Goal: Find specific fact: Find specific fact

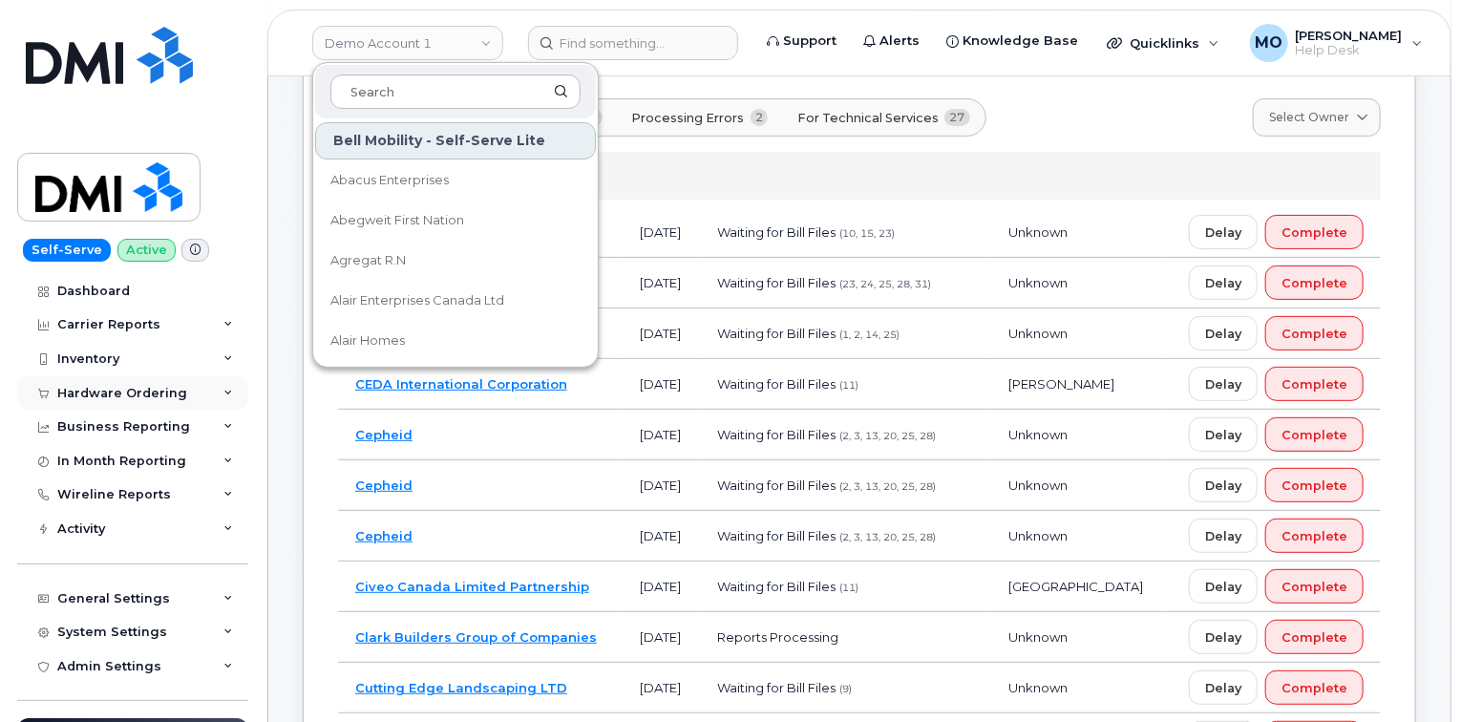
scroll to position [153, 0]
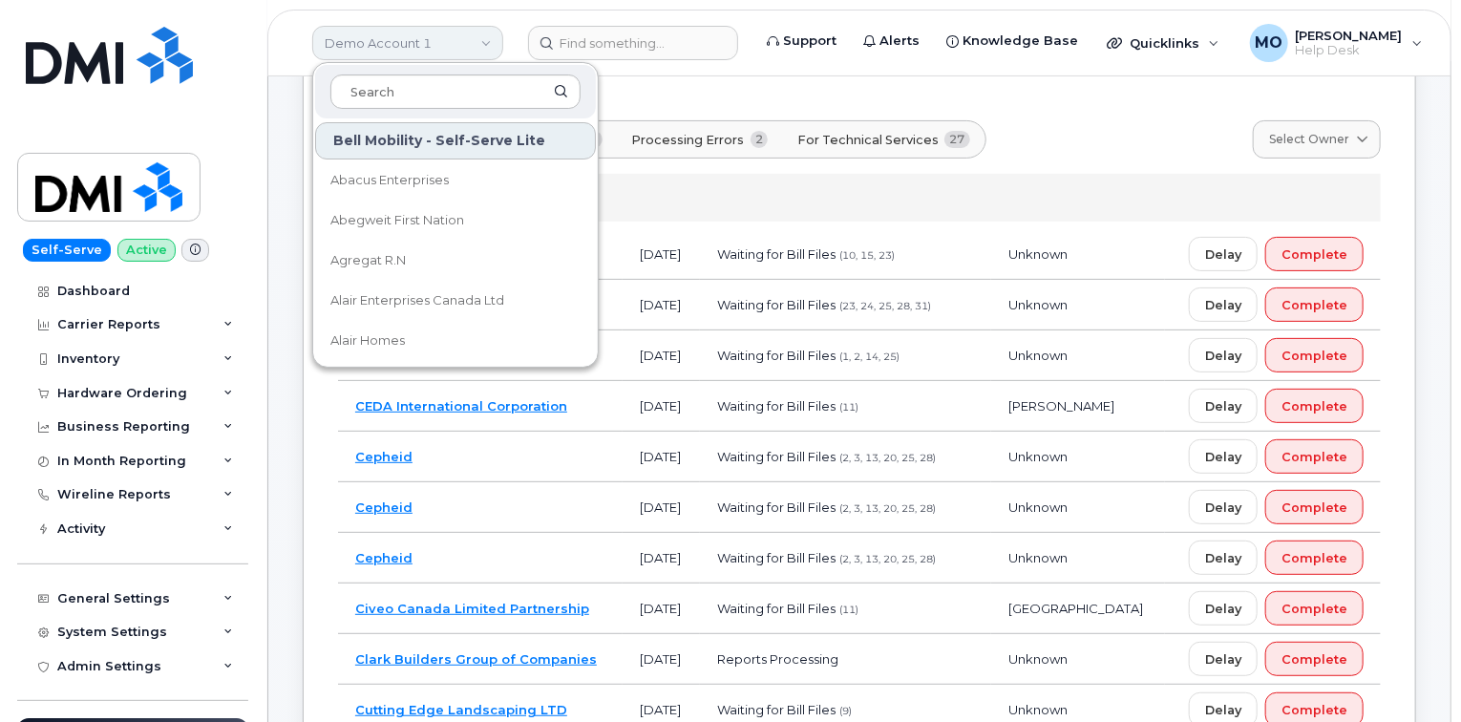
click at [448, 38] on link "Demo Account 1" at bounding box center [407, 43] width 191 height 34
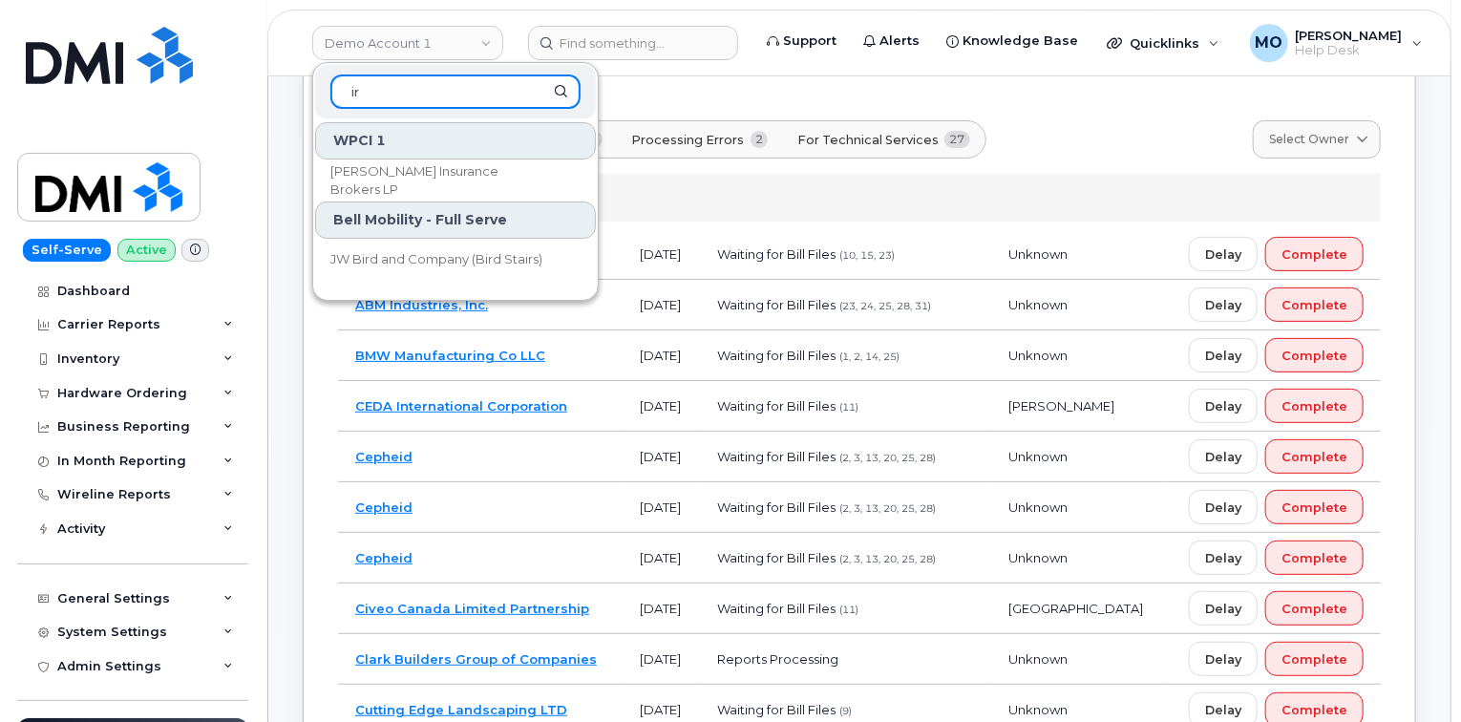
type input "i"
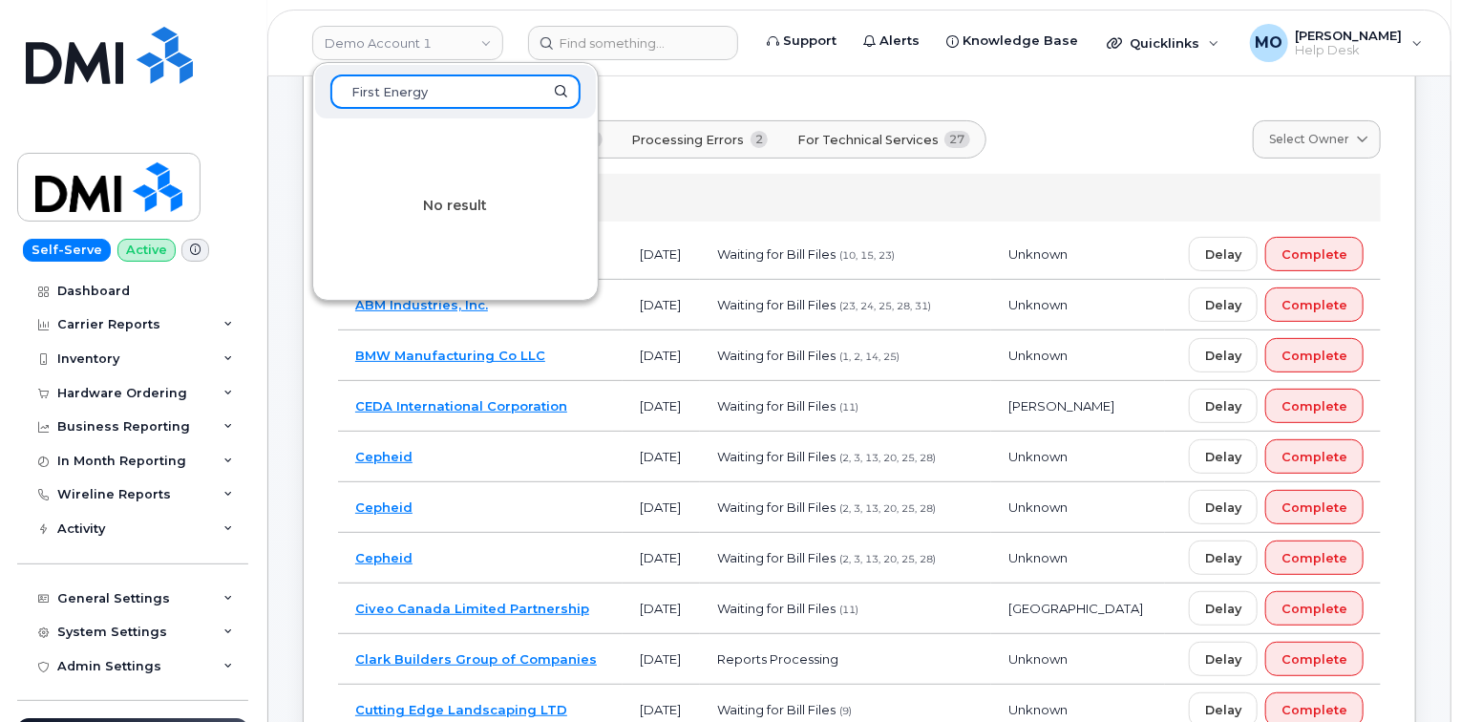
click at [380, 89] on input "First Energy" at bounding box center [455, 91] width 250 height 34
type input "FirstEnergy"
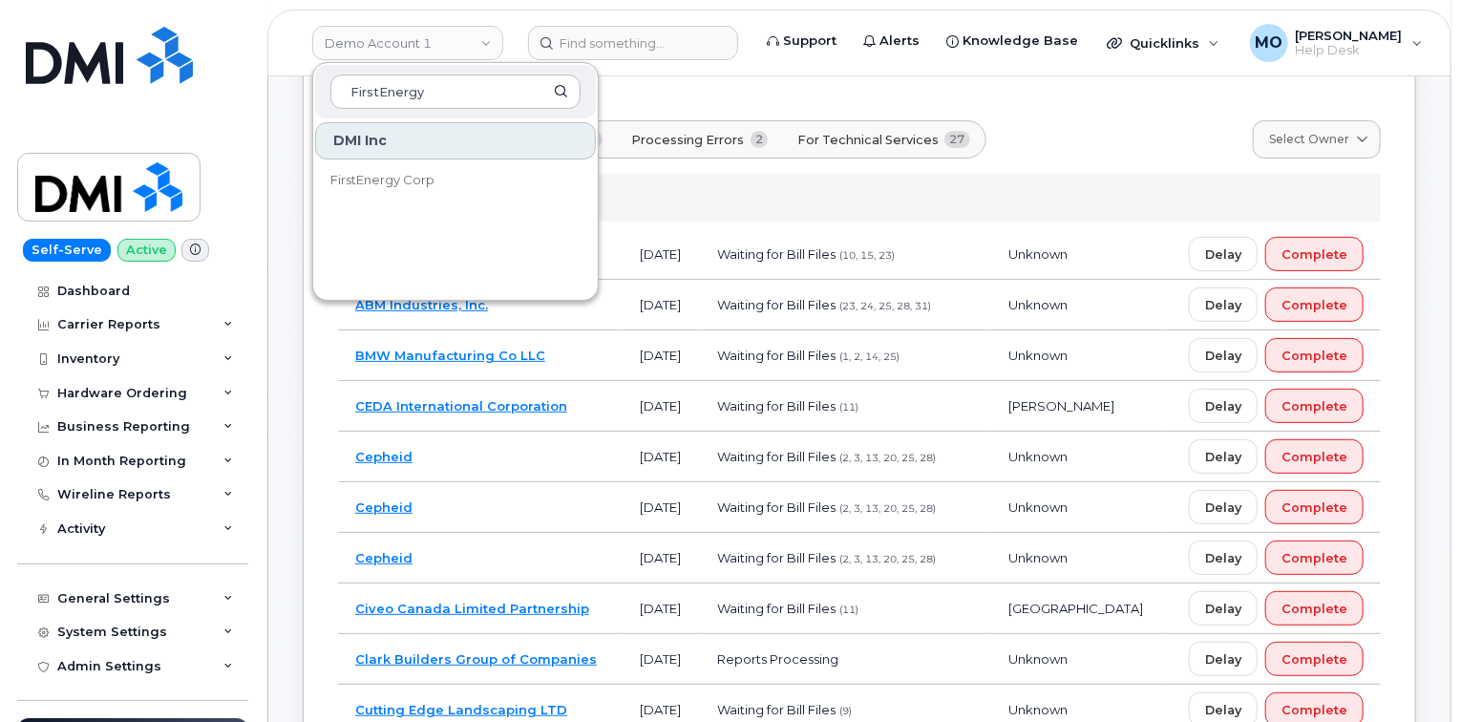
click at [478, 199] on div "DMI Inc FirstEnergy Corp" at bounding box center [455, 206] width 285 height 172
click at [474, 190] on link "FirstEnergy Corp" at bounding box center [455, 180] width 281 height 38
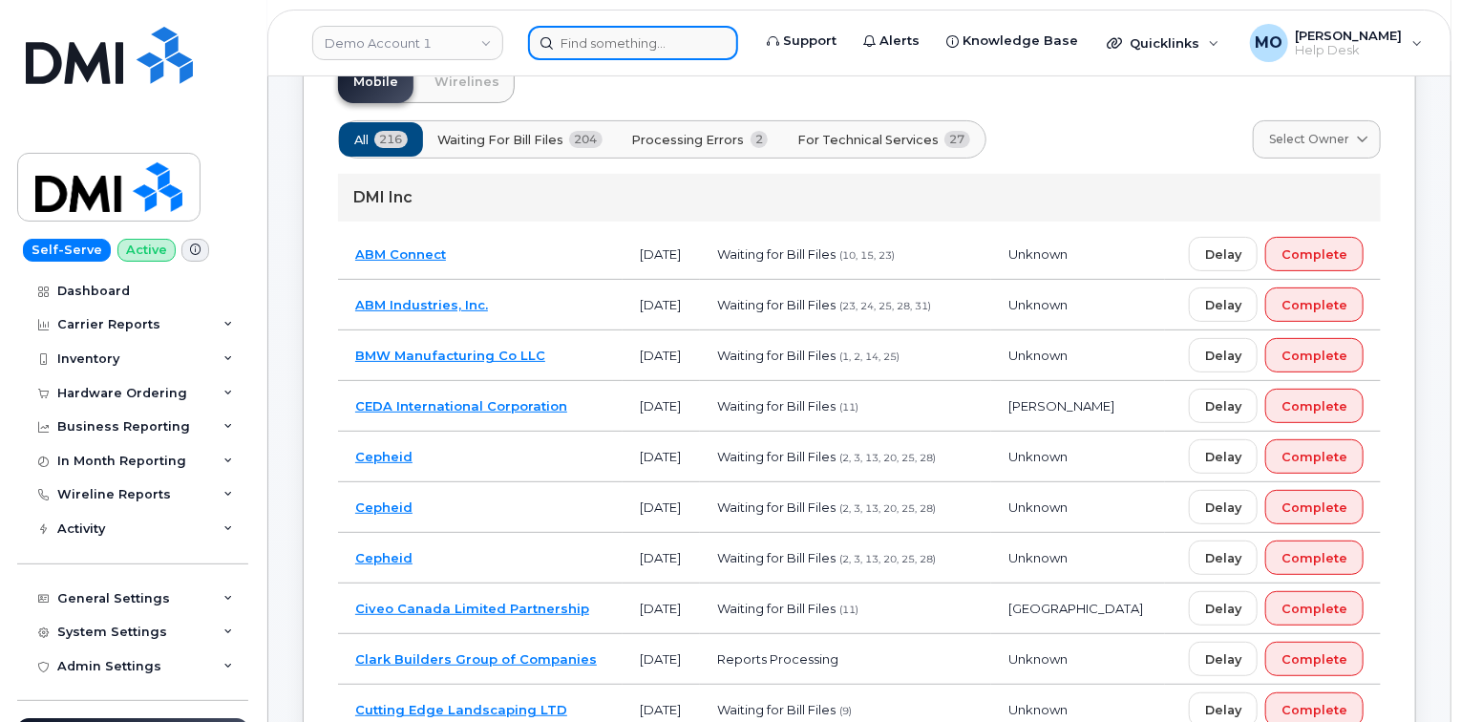
click at [641, 51] on input at bounding box center [633, 43] width 210 height 34
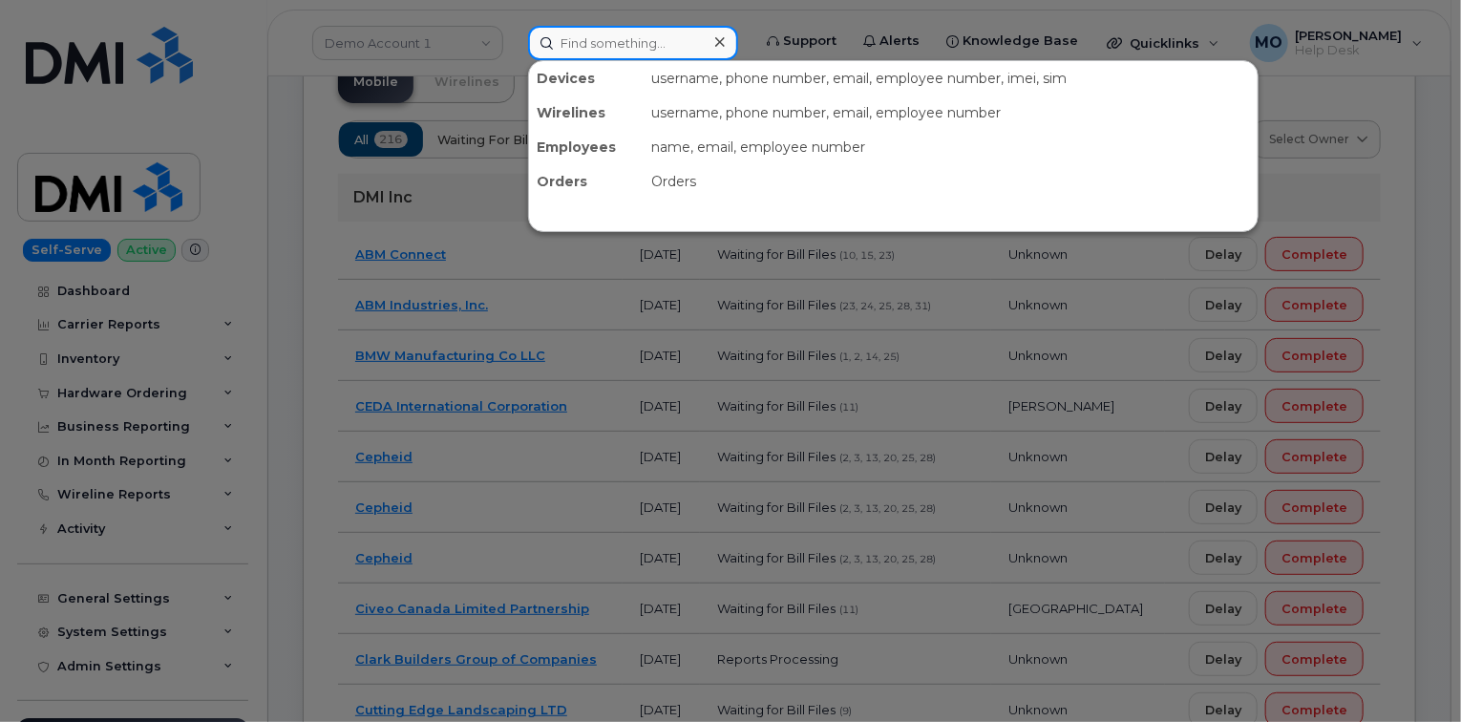
paste input "Matthew G Steinmetz"
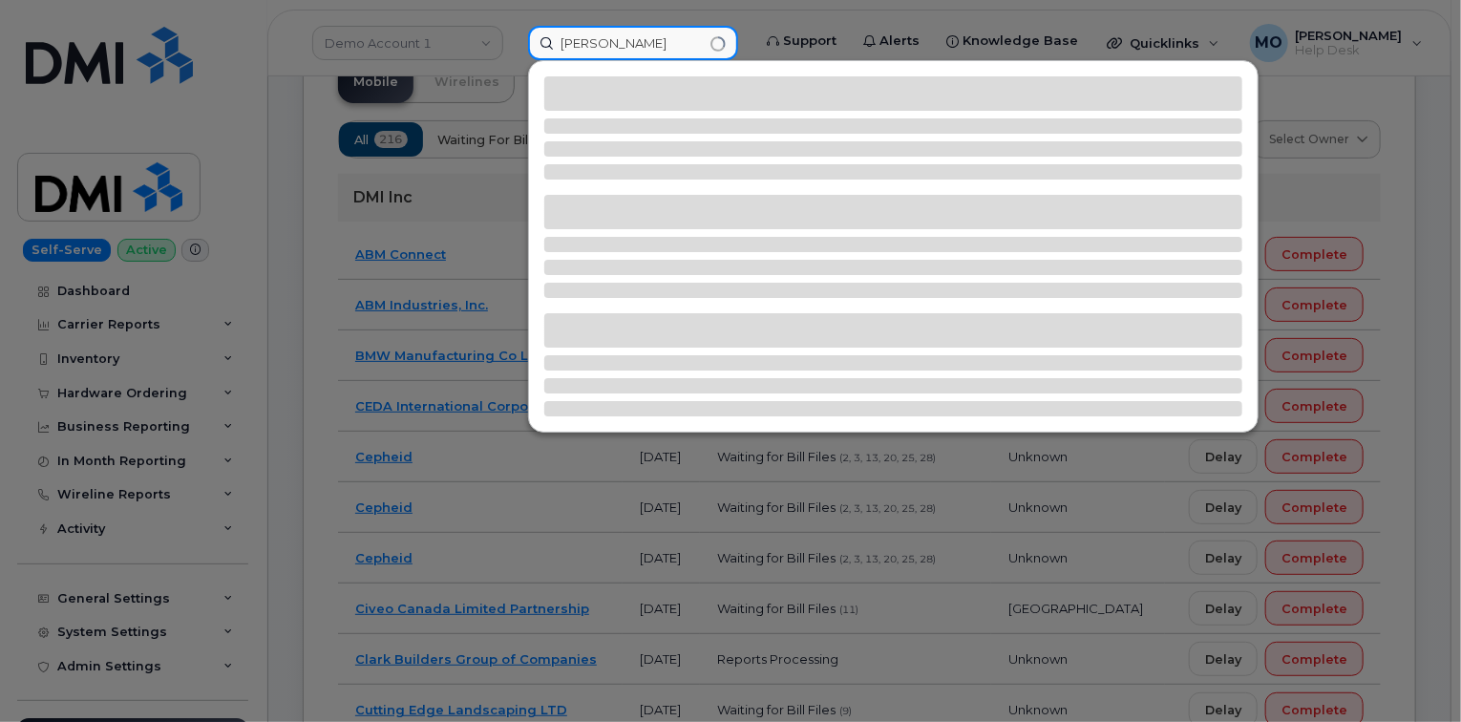
type input "Matthew G Steinmetz"
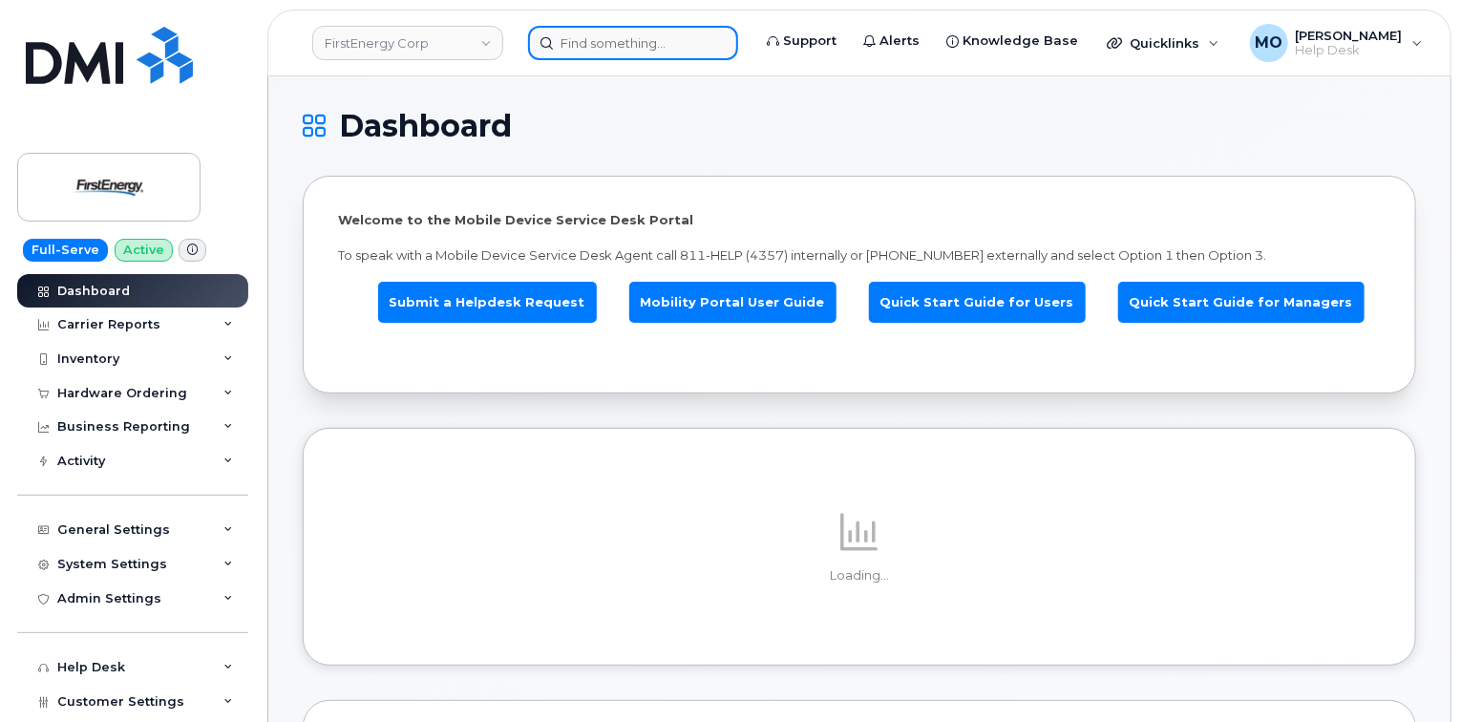
click at [579, 37] on input at bounding box center [633, 43] width 210 height 34
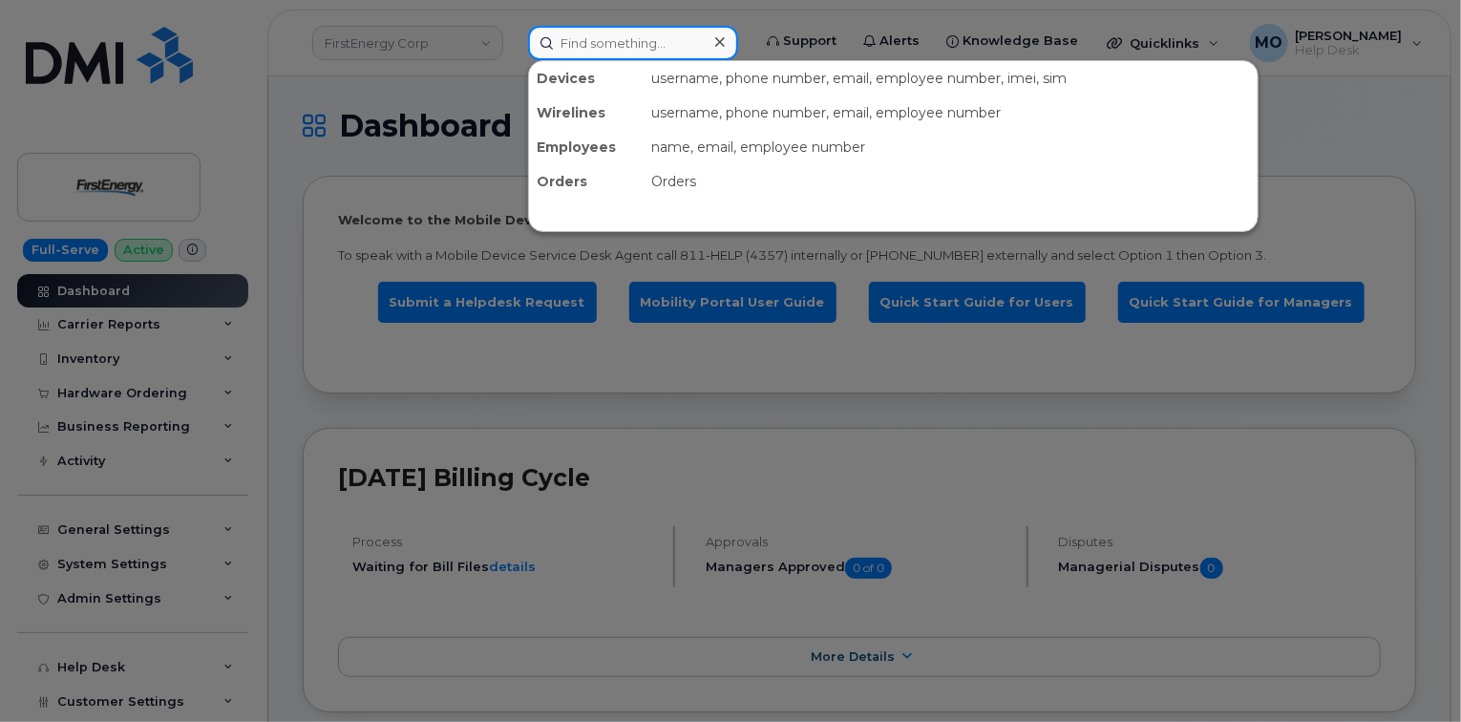
paste input "Matthew G Steinmetz"
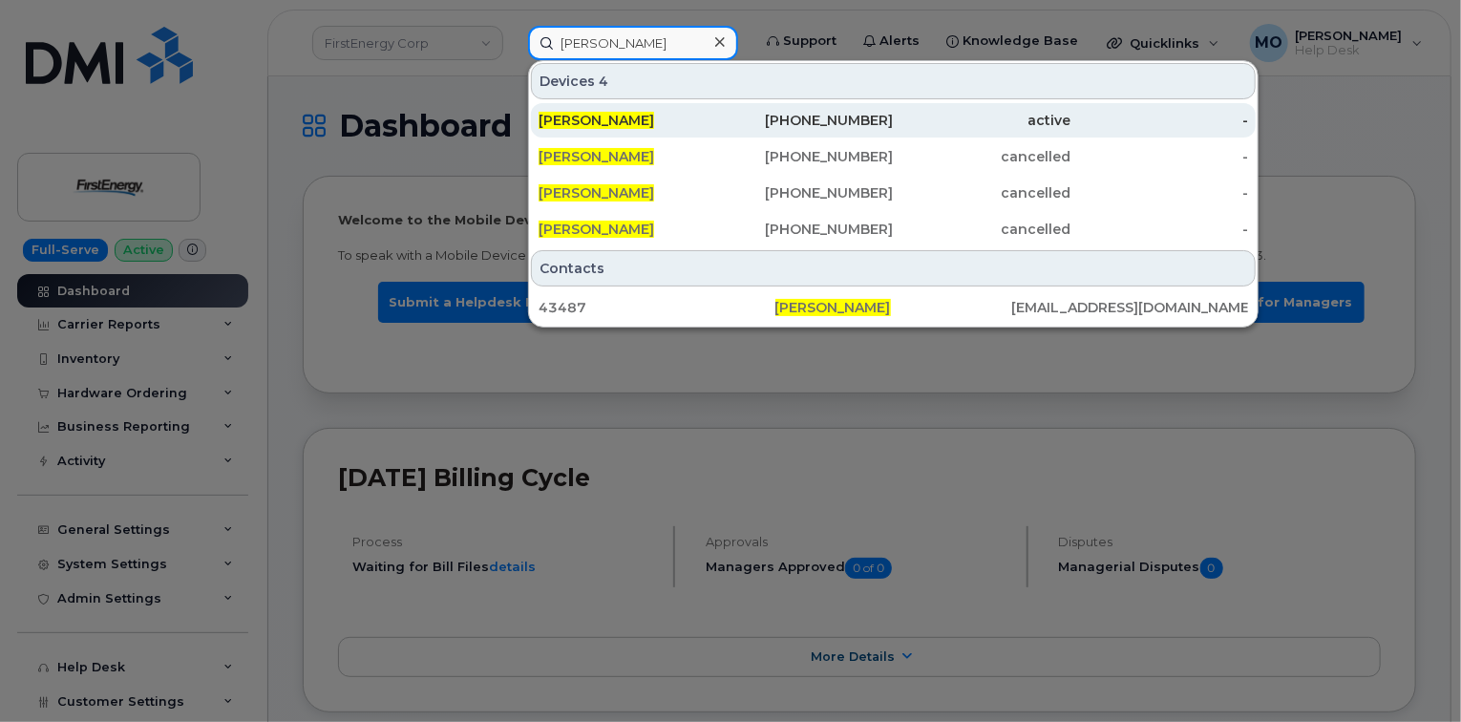
type input "[PERSON_NAME]"
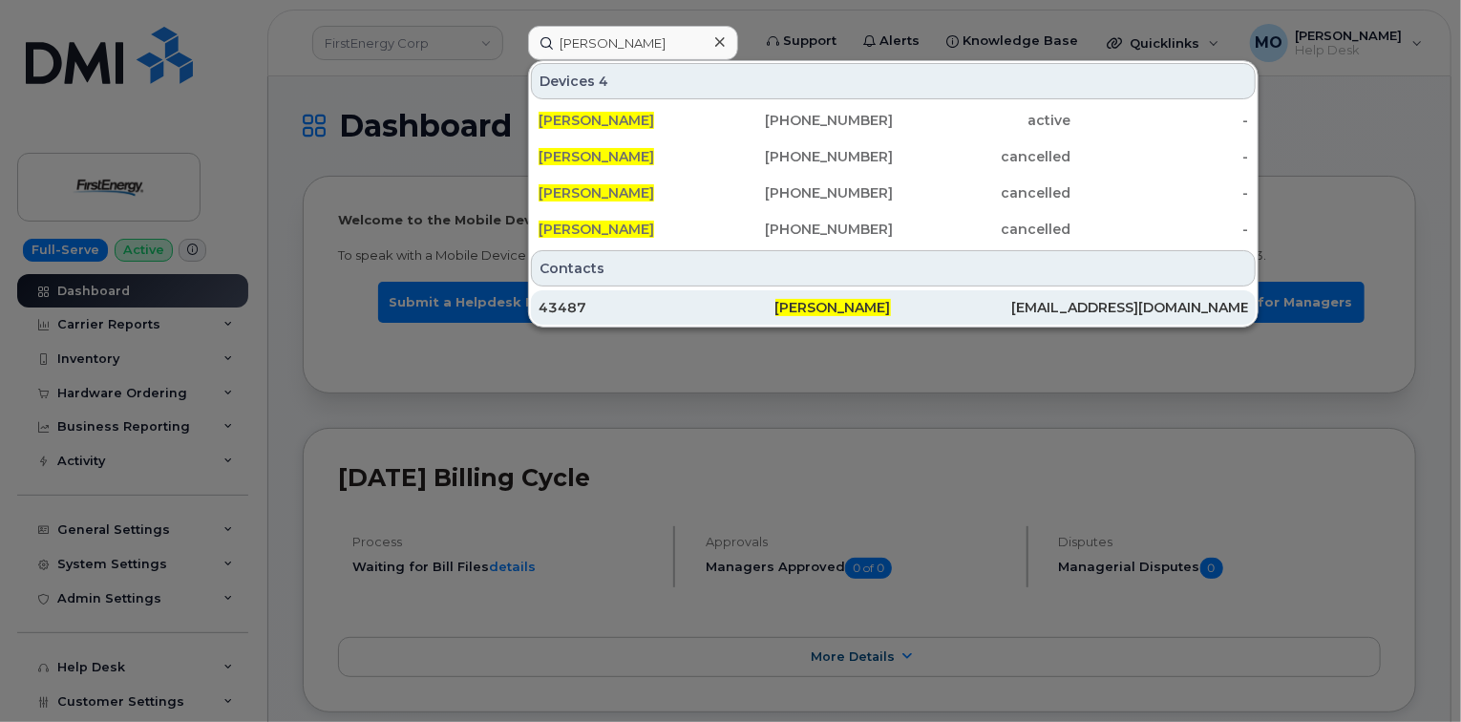
click at [833, 313] on span "[PERSON_NAME]" at bounding box center [833, 307] width 116 height 17
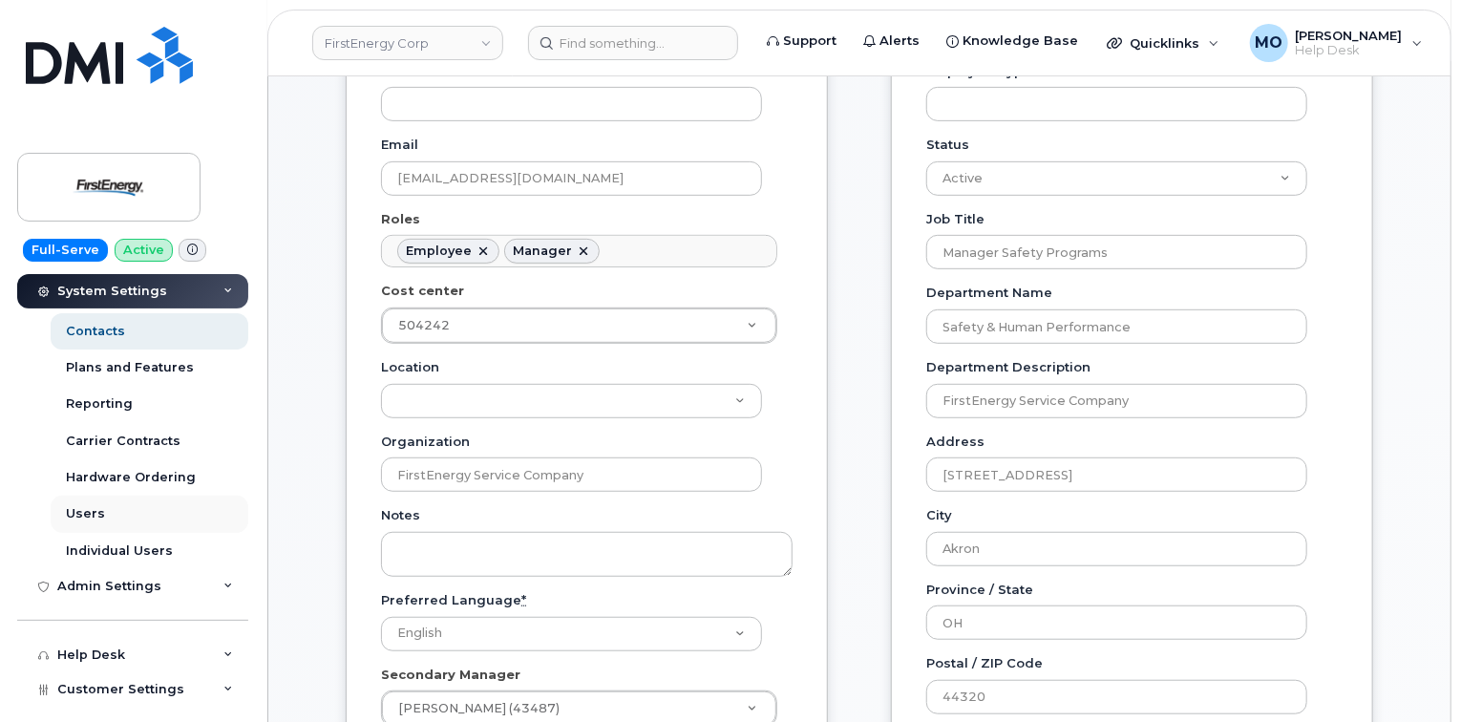
scroll to position [306, 0]
click at [149, 481] on div "Hardware Ordering" at bounding box center [131, 476] width 130 height 17
click at [185, 481] on link "Hardware Ordering" at bounding box center [150, 476] width 198 height 36
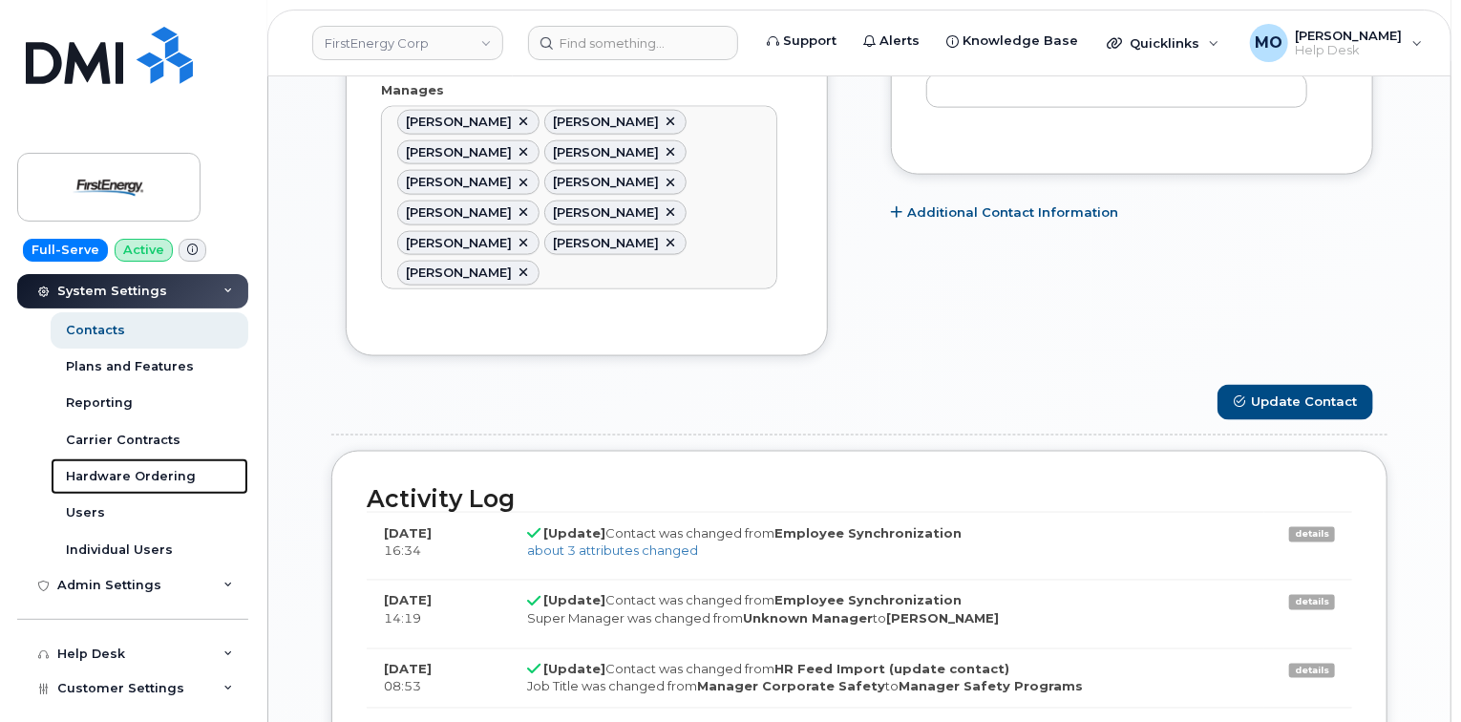
scroll to position [1528, 0]
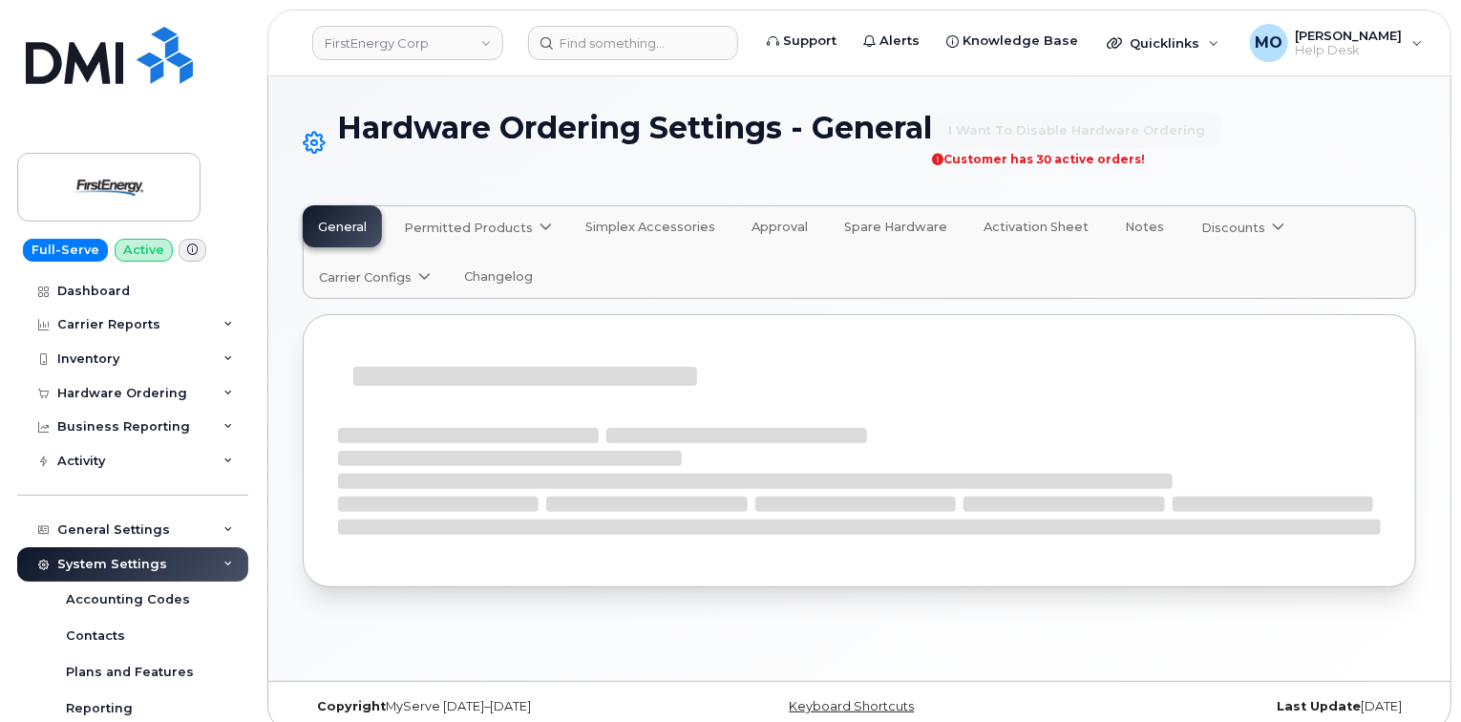
select select "admins"
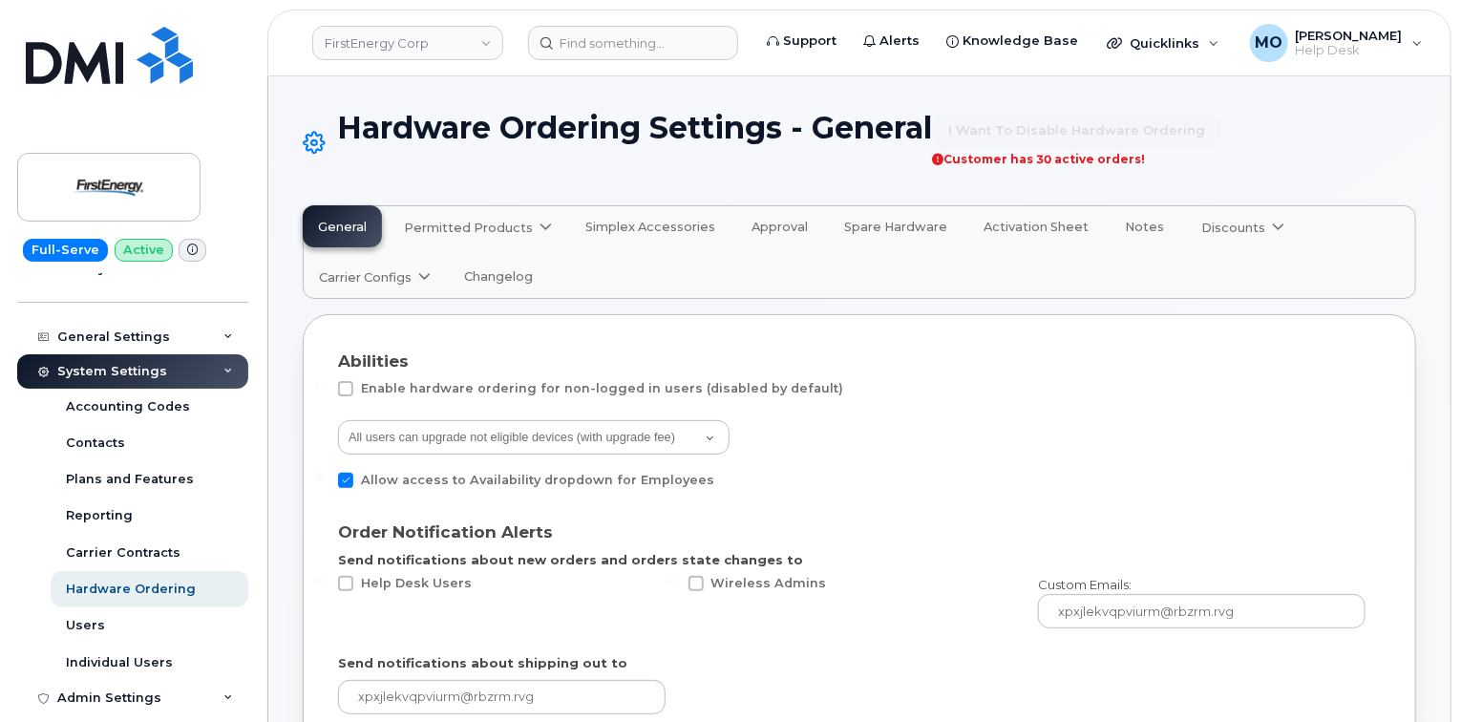
scroll to position [229, 0]
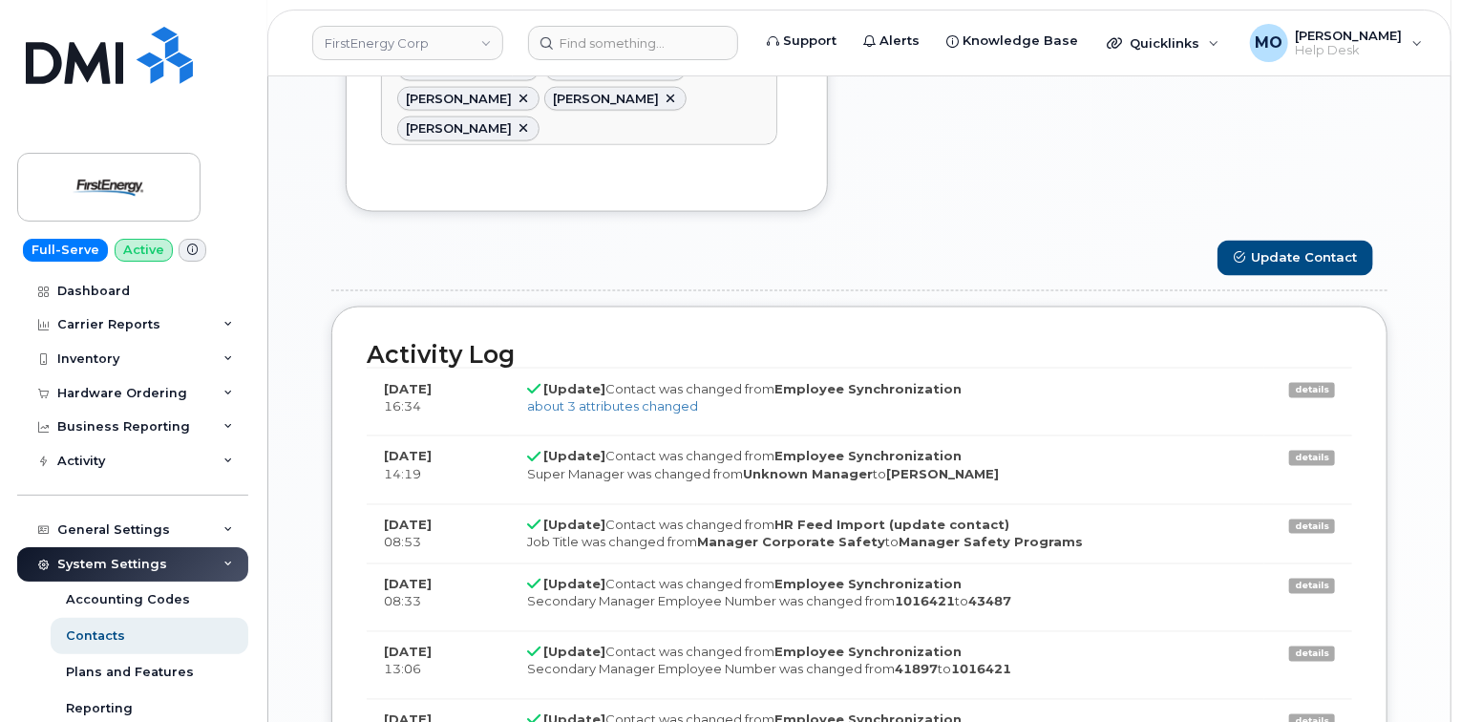
scroll to position [1451, 0]
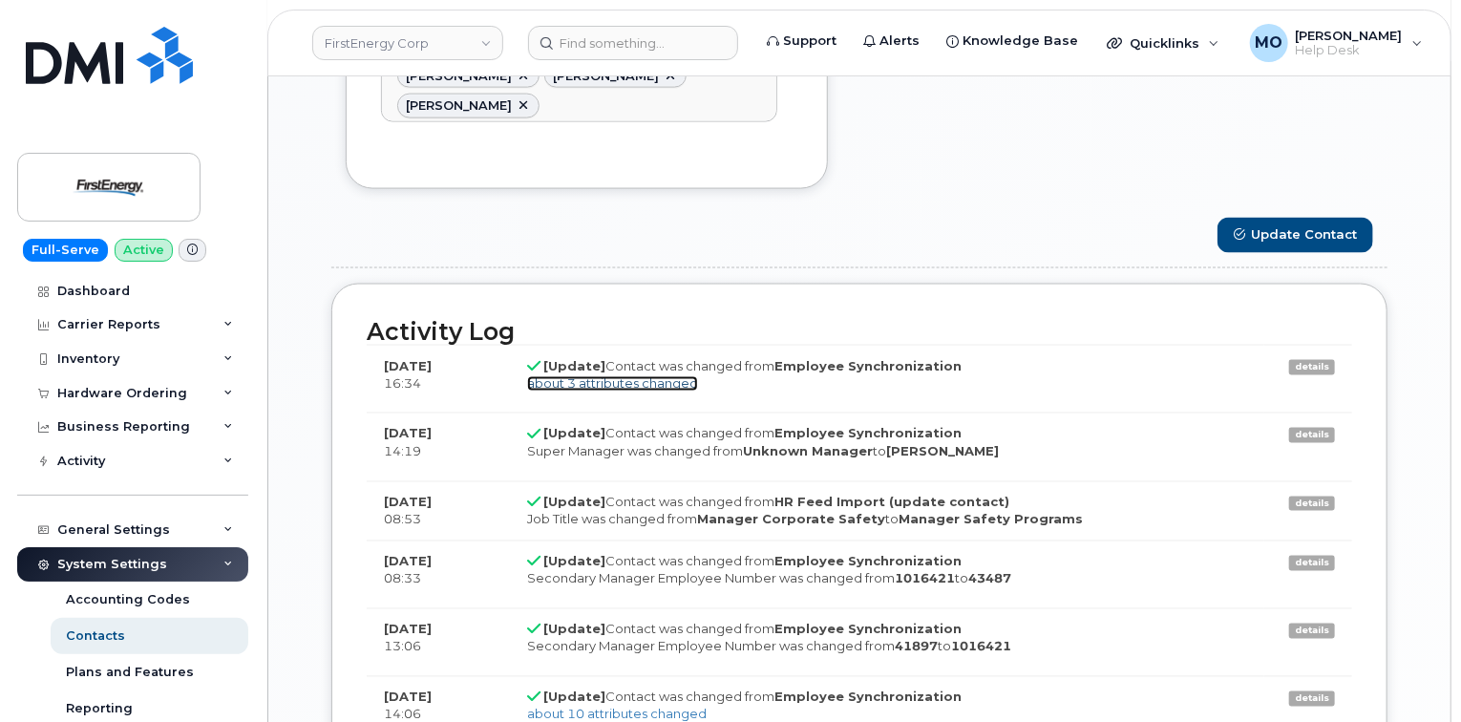
click at [624, 376] on link "about 3 attributes changed" at bounding box center [612, 383] width 171 height 15
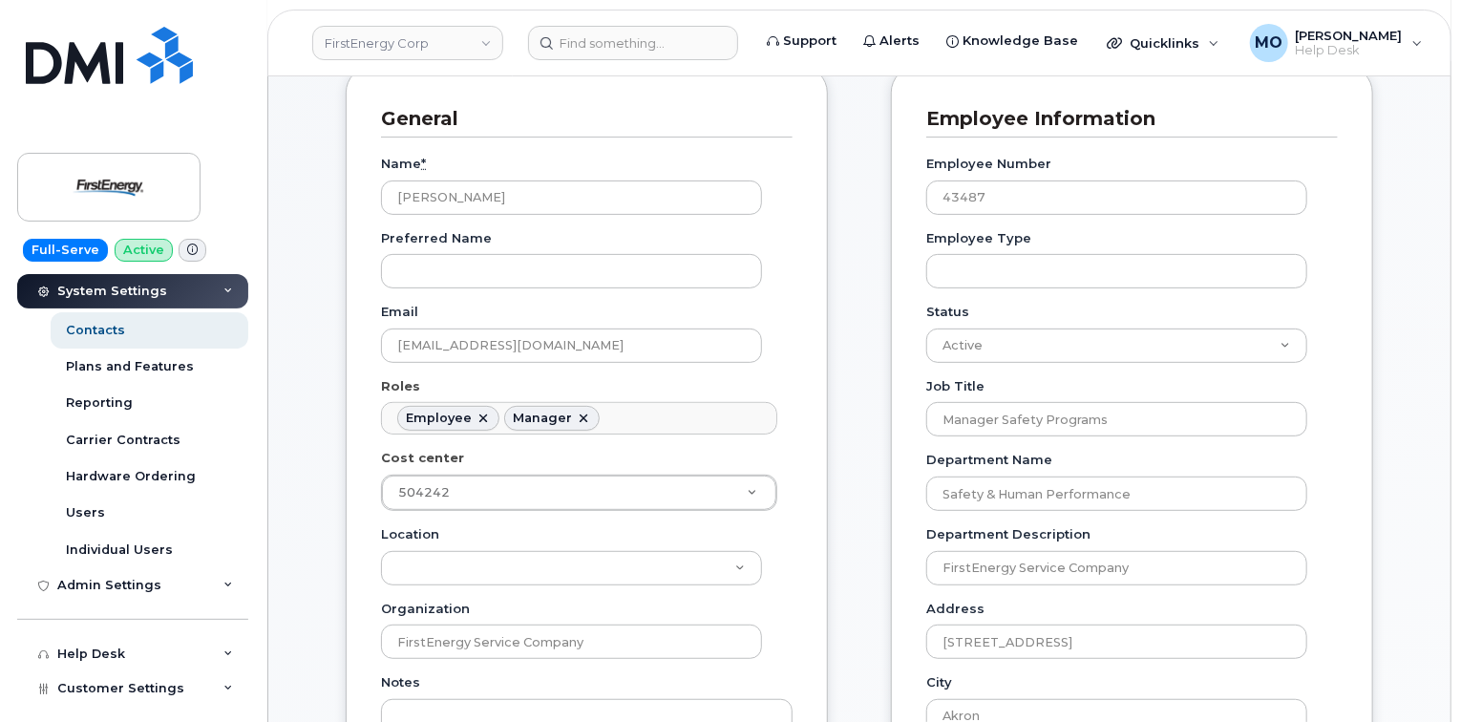
scroll to position [176, 0]
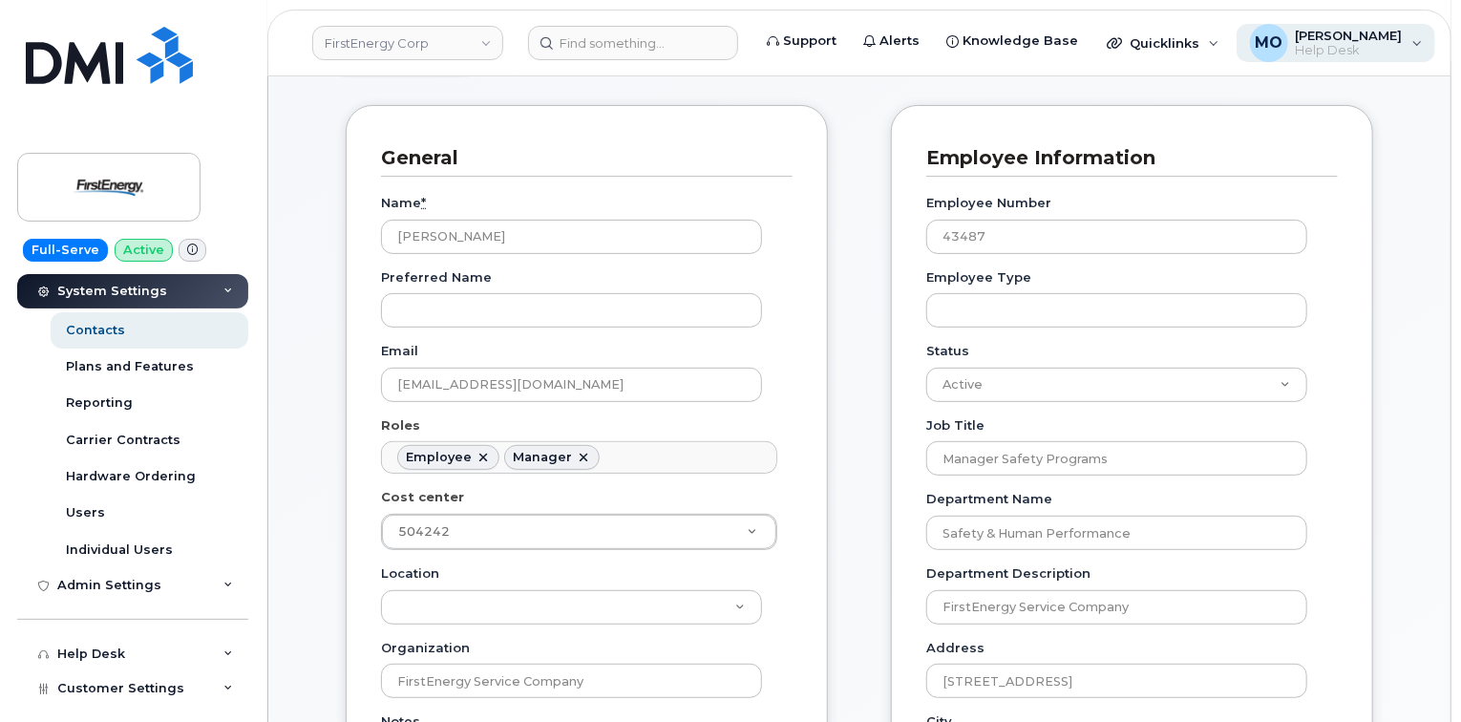
click at [1326, 52] on span "Help Desk" at bounding box center [1349, 50] width 107 height 15
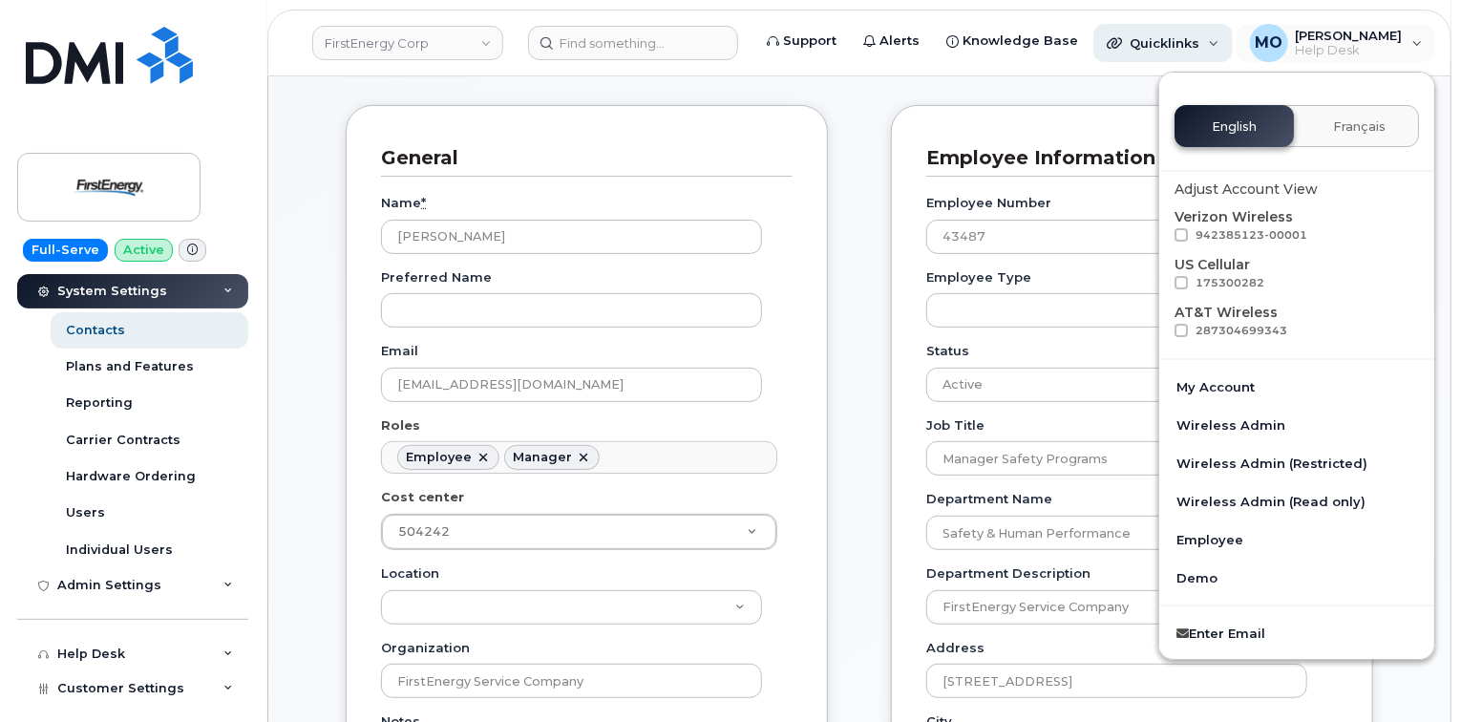
click at [1170, 35] on span "Quicklinks" at bounding box center [1165, 42] width 70 height 15
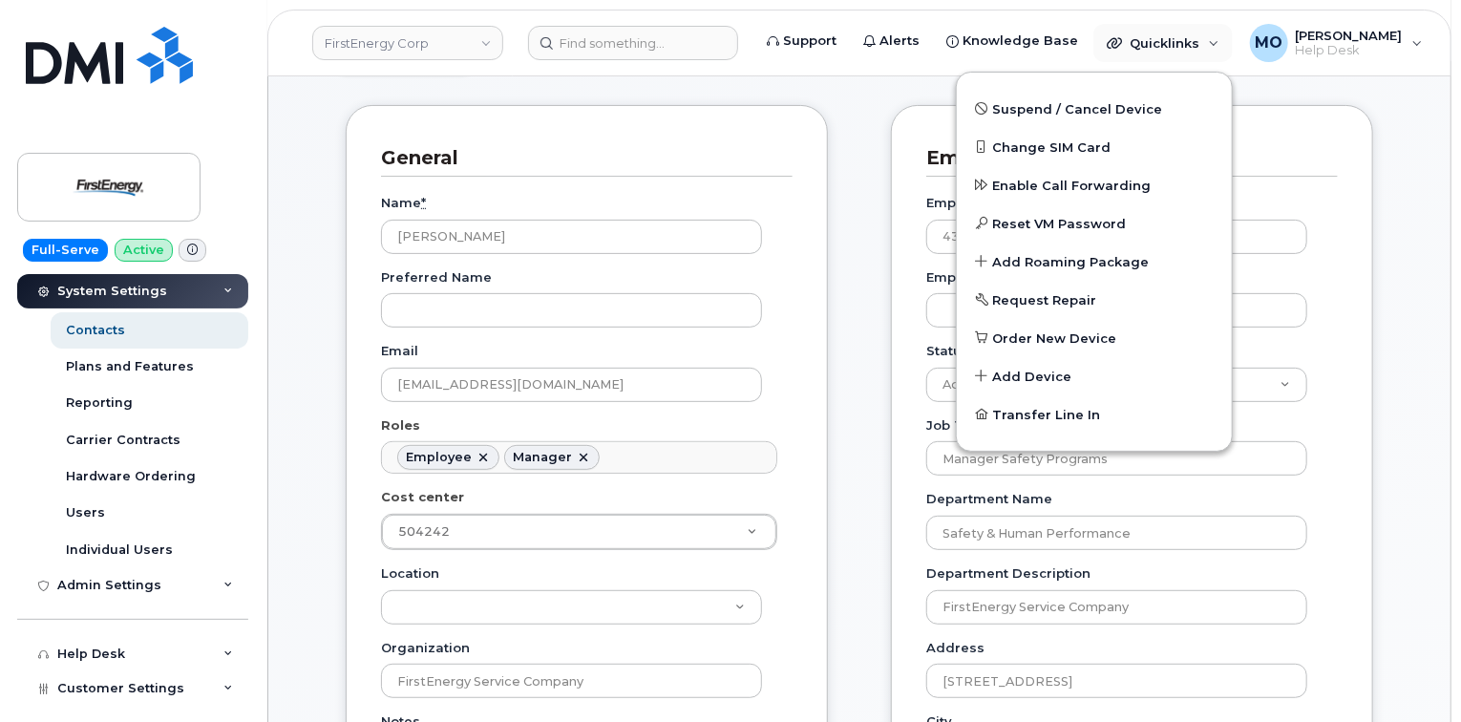
click at [462, 200] on div "Name * [PERSON_NAME]" at bounding box center [579, 224] width 396 height 60
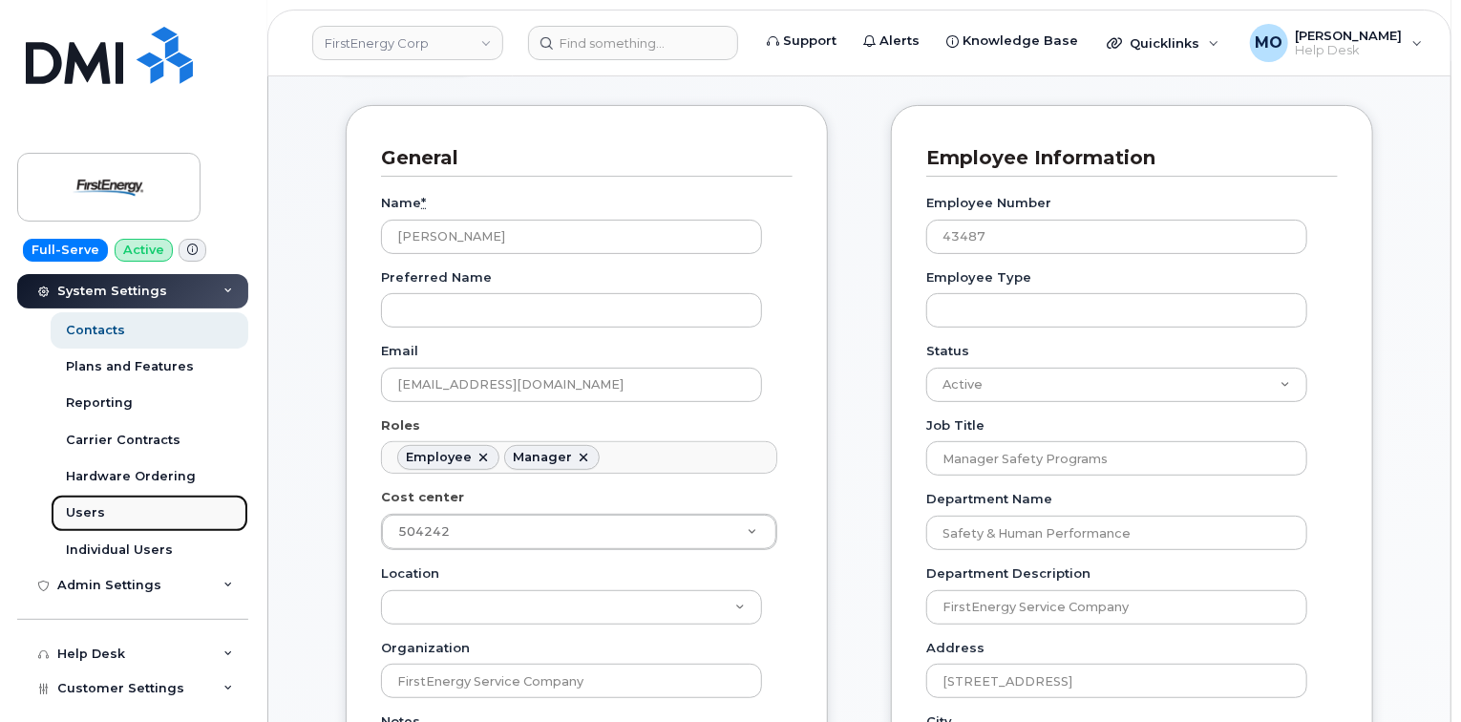
click at [157, 519] on link "Users" at bounding box center [150, 513] width 198 height 36
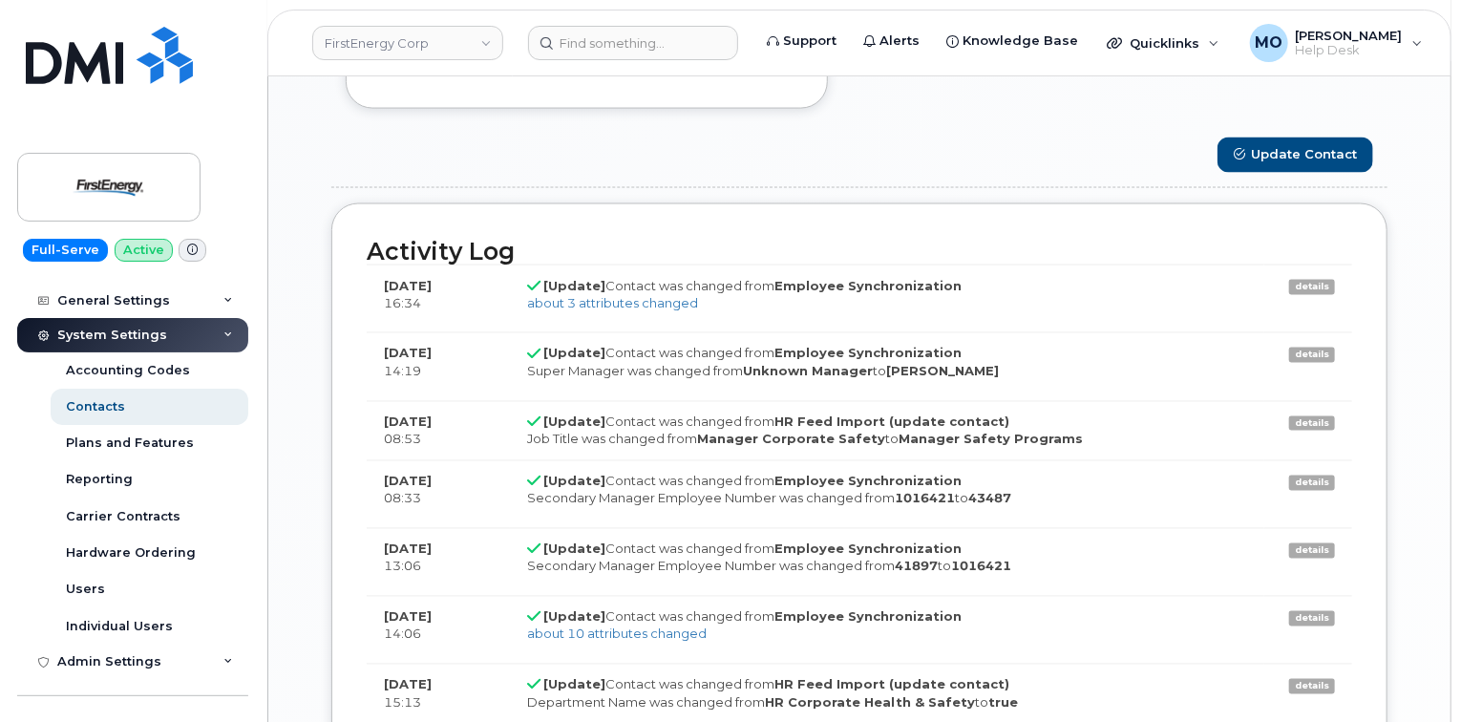
scroll to position [1222, 0]
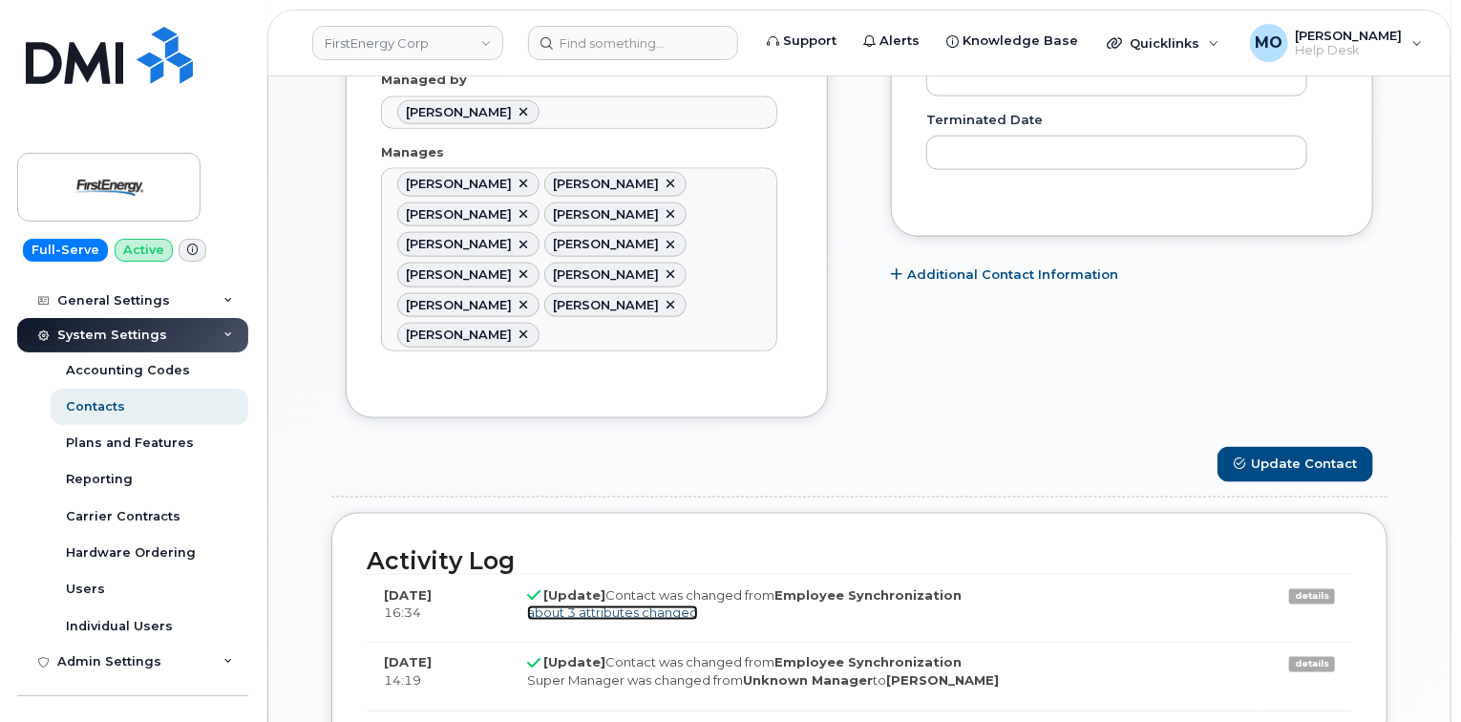
click at [653, 606] on link "about 3 attributes changed" at bounding box center [612, 612] width 171 height 15
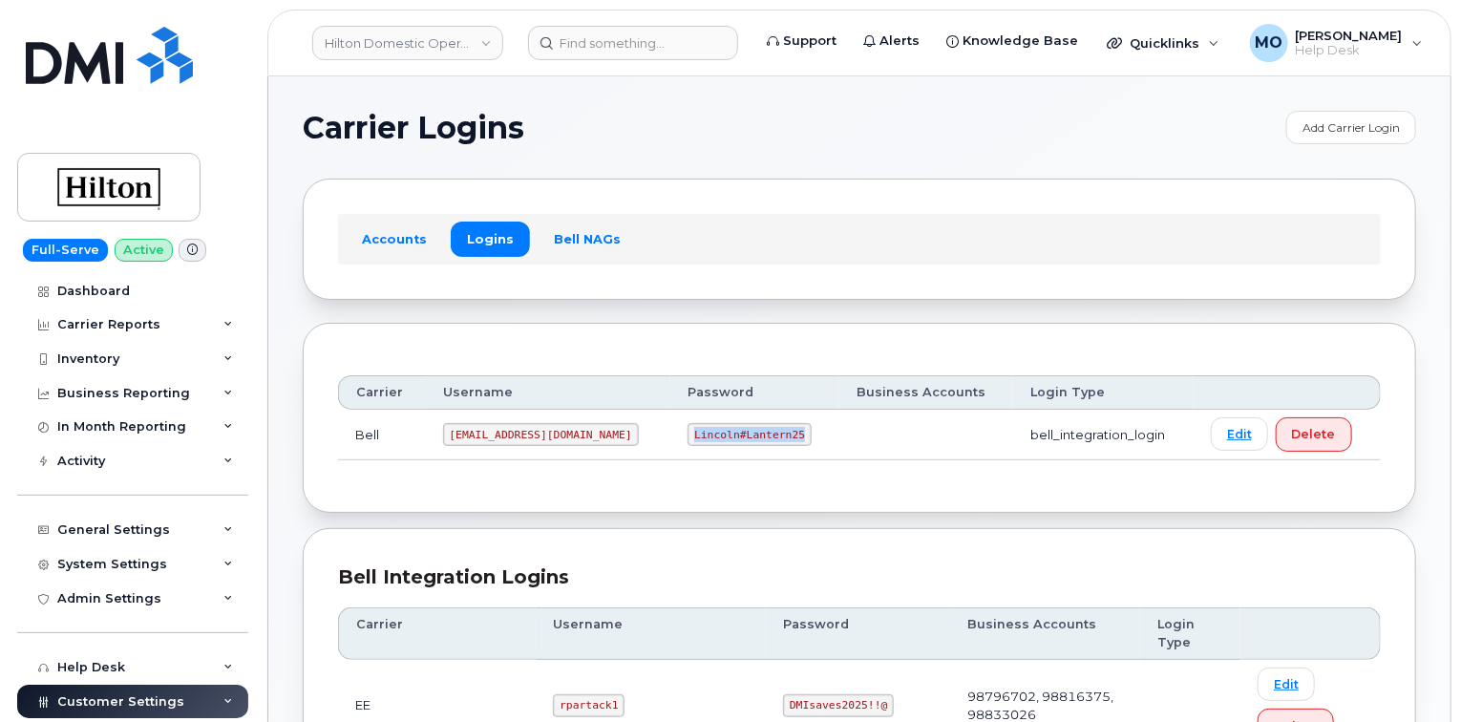
drag, startPoint x: 643, startPoint y: 432, endPoint x: 766, endPoint y: 443, distance: 123.7
click at [766, 443] on td "Lincoln#Lantern25" at bounding box center [754, 435] width 169 height 51
copy code "Lincoln#Lantern25"
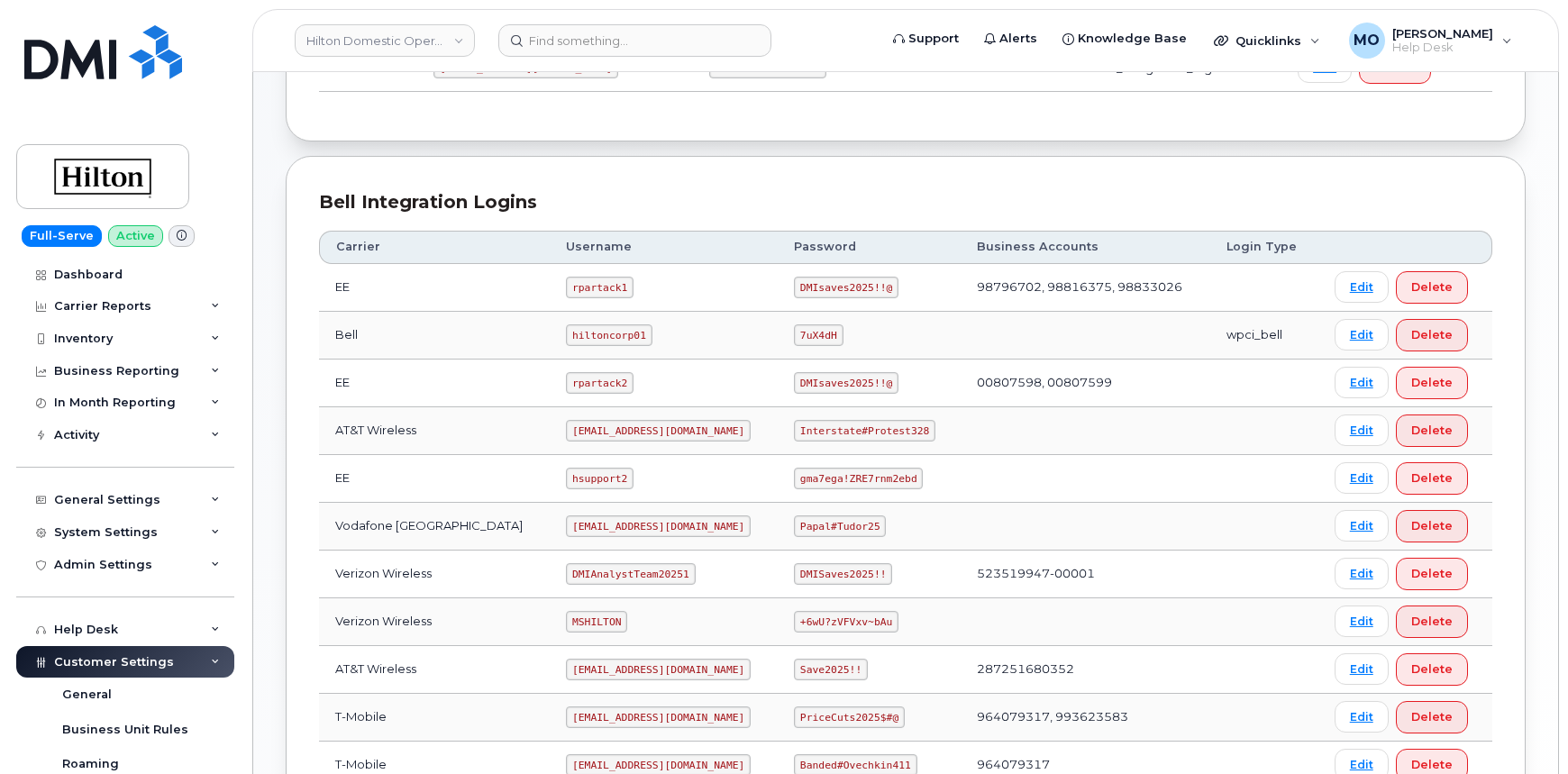
scroll to position [410, 0]
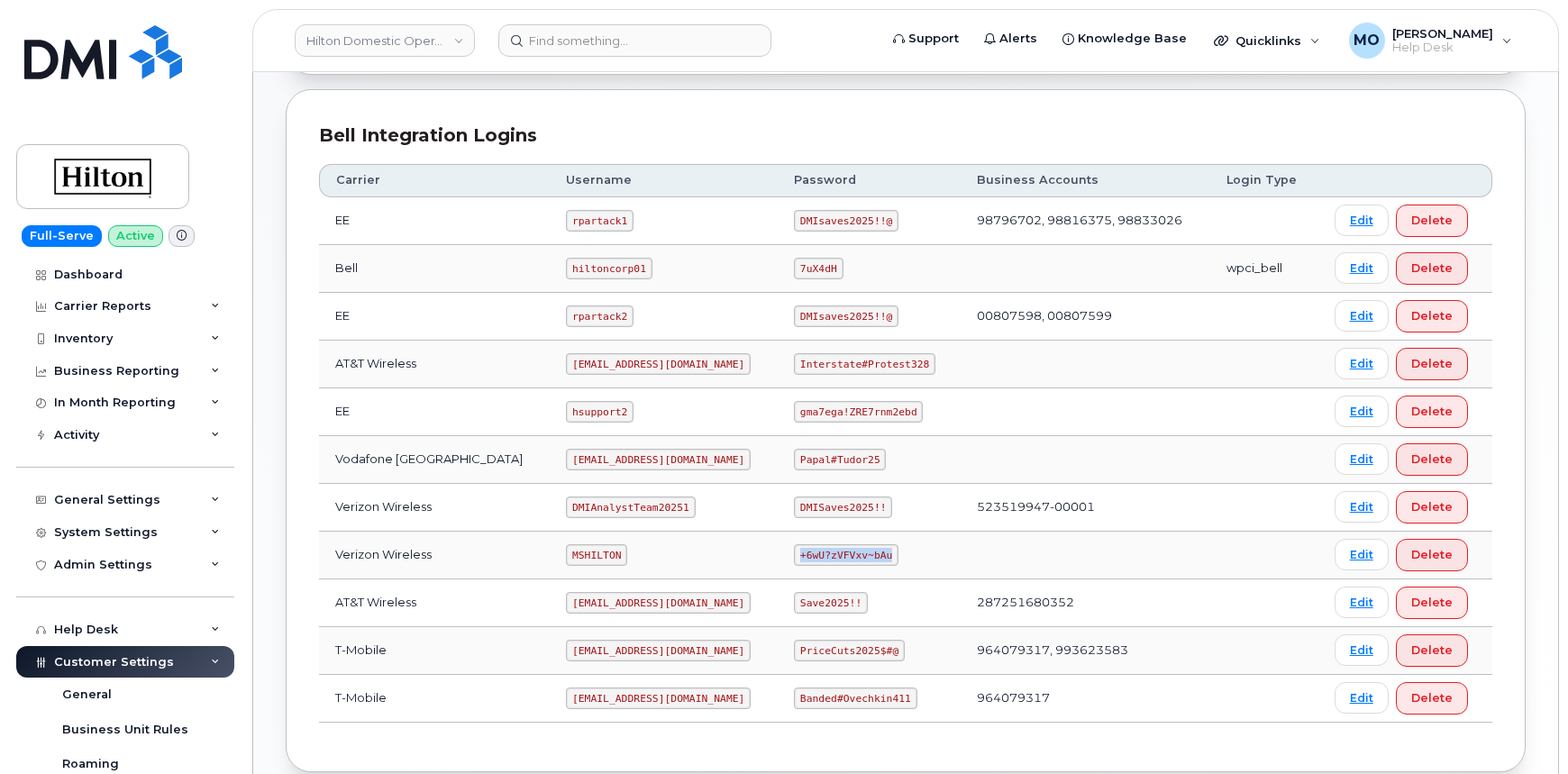
drag, startPoint x: 784, startPoint y: 551, endPoint x: 923, endPoint y: 559, distance: 139.2
click at [920, 563] on td "+6wU?zVFVxv~bAu" at bounding box center [869, 555] width 183 height 48
copy code "+6wU?zVFVxv~bAu"
